Goal: Information Seeking & Learning: Learn about a topic

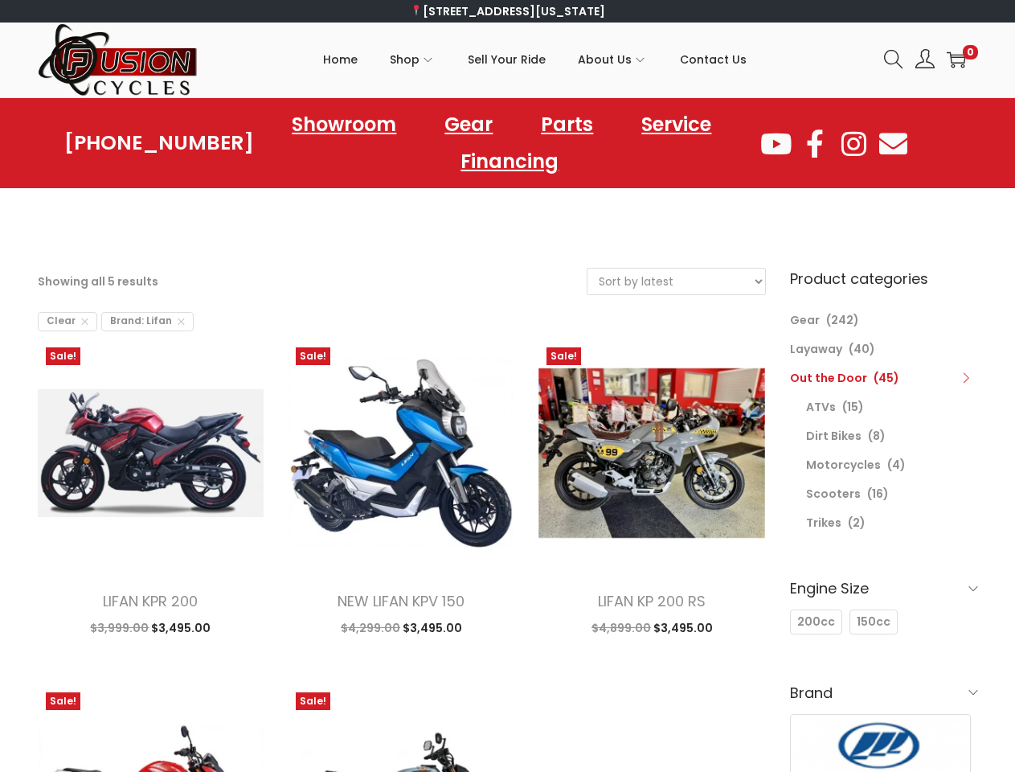
click at [894, 59] on icon at bounding box center [893, 59] width 19 height 19
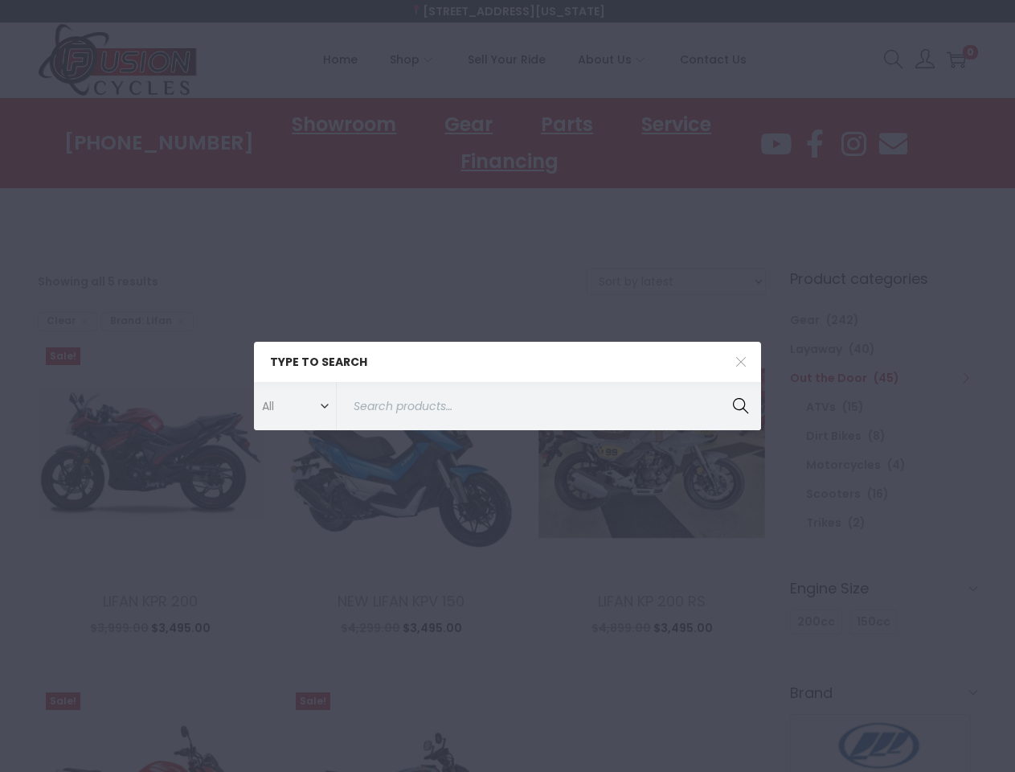
click at [66, 322] on span "Clear" at bounding box center [67, 321] width 59 height 19
select select "date"
click at [141, 322] on div "Type to search All ATVs ATVs Covers Dirt Bikes Dirt Bikes Gear Gloves Helmets L…" at bounding box center [507, 386] width 1015 height 772
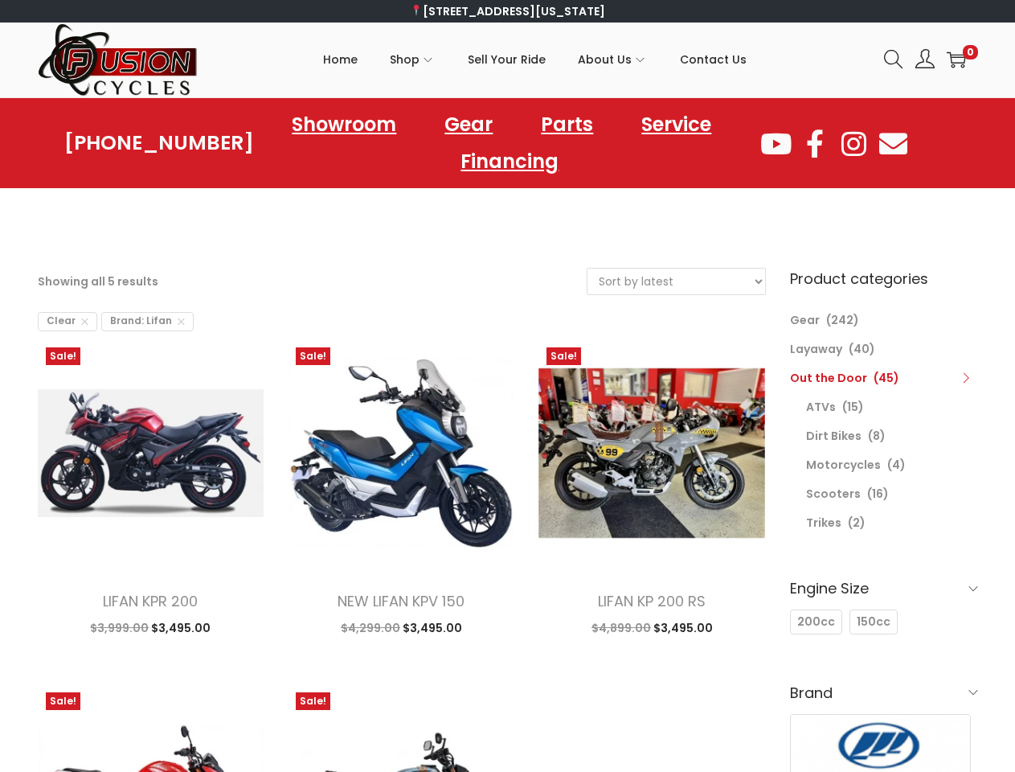
click at [248, 668] on ul "Sale! LIFAN KPR 200 $ 3,999.00 Original price was: $3,999.00. $ 3,495.00 Curren…" at bounding box center [402, 684] width 728 height 690
click at [498, 668] on ul "Sale! LIFAN KPR 200 $ 3,999.00 Original price was: $3,999.00. $ 3,495.00 Curren…" at bounding box center [402, 684] width 728 height 690
click at [966, 378] on icon at bounding box center [966, 377] width 11 height 11
click at [884, 607] on div "200cc 200cc 150cc 150cc" at bounding box center [884, 624] width 188 height 35
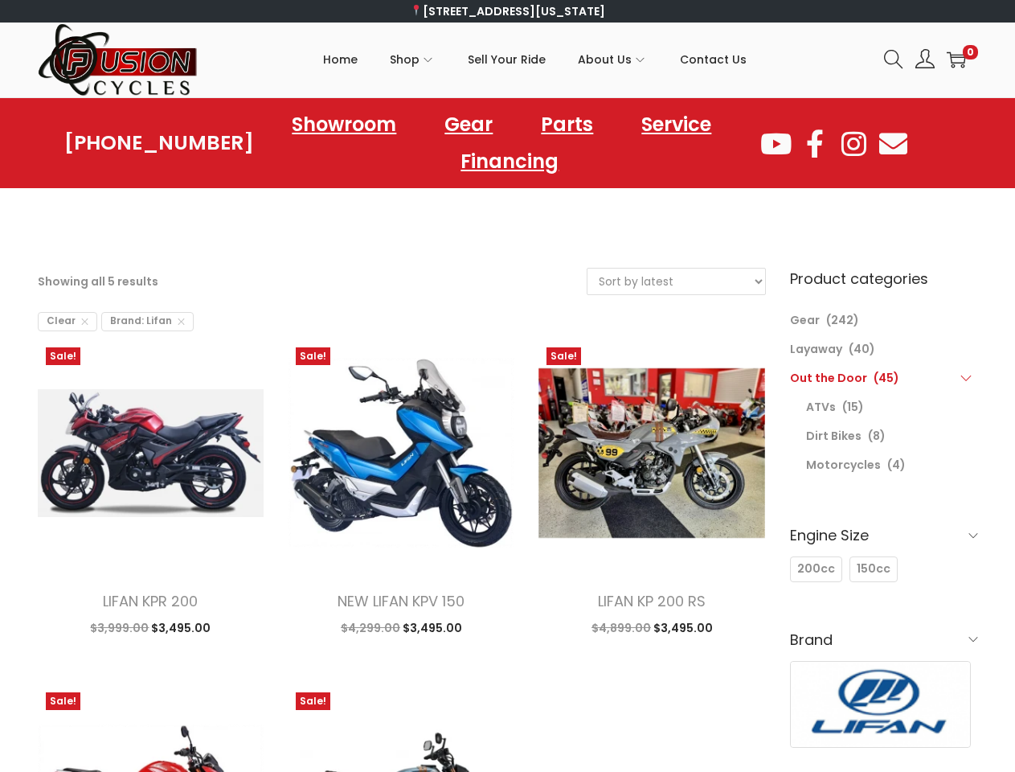
click at [815, 662] on img at bounding box center [881, 704] width 180 height 85
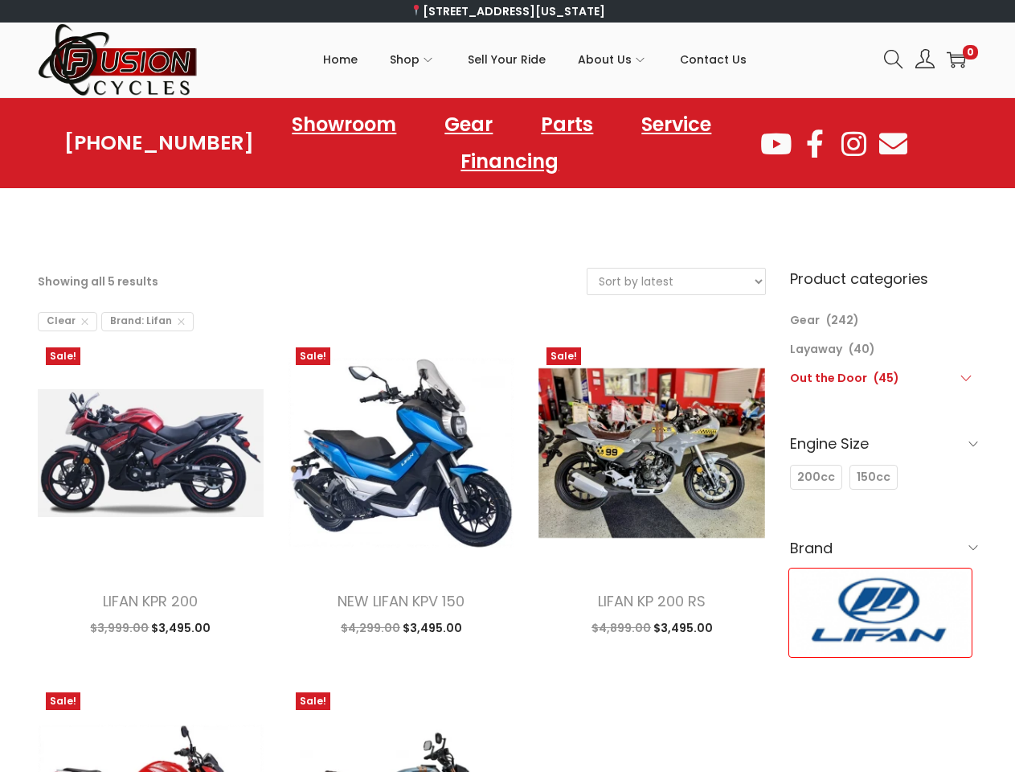
click at [870, 621] on div "Lifan" at bounding box center [881, 612] width 182 height 87
click at [884, 692] on div "Product categories Gear (242) Layaway (40) Out the Door (45) ATVs (15) Dirt Bik…" at bounding box center [884, 481] width 188 height 427
